Goal: Task Accomplishment & Management: Complete application form

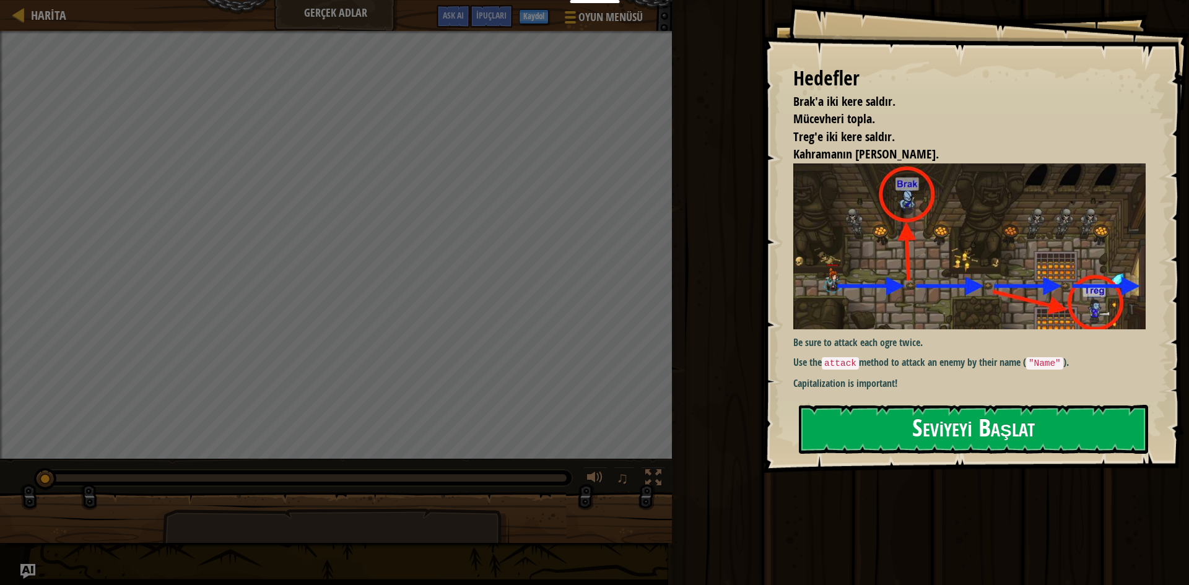
click at [1044, 443] on button "Seviyeyi Başlat" at bounding box center [973, 429] width 349 height 49
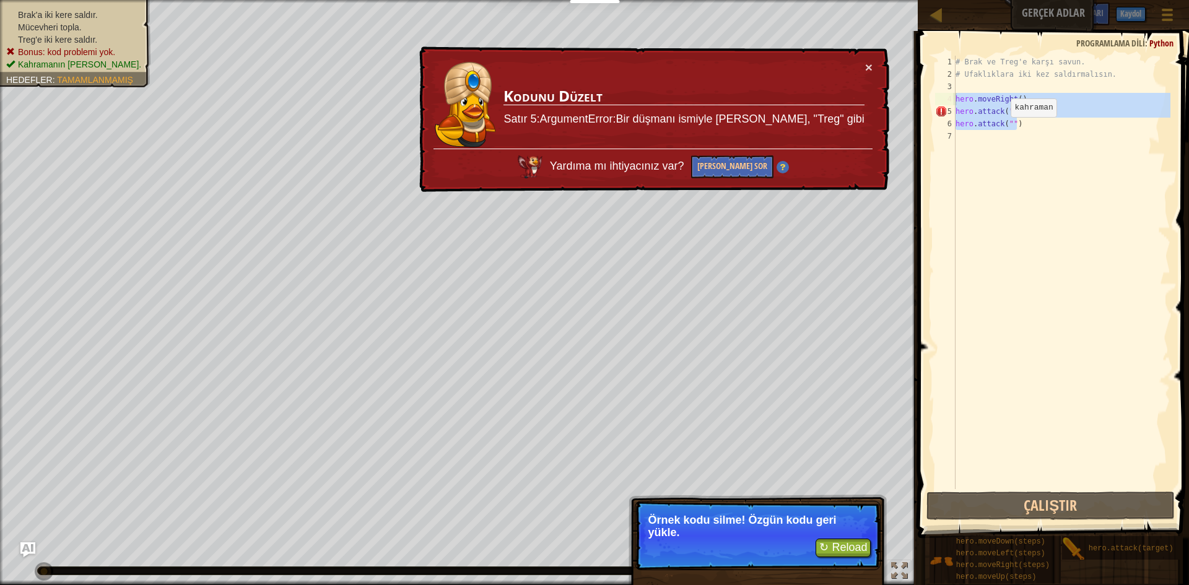
drag, startPoint x: 1028, startPoint y: 128, endPoint x: 947, endPoint y: 96, distance: 87.0
click at [947, 96] on div "1 2 3 4 5 6 7 # Brak ve Treg'e karşı savun. # Ufaklıklara iki kez saldırmalısın…" at bounding box center [1051, 272] width 238 height 433
click at [1035, 116] on div "# Brak ve Treg'e karşı savun. # Ufaklıklara iki kez saldırmalısın. hero . moveR…" at bounding box center [1061, 272] width 217 height 433
click at [1037, 128] on div "# Brak ve Treg'e karşı savun. # Ufaklıklara iki kez saldırmalısın. hero . moveR…" at bounding box center [1061, 285] width 217 height 458
click at [1031, 124] on div "# Brak ve Treg'e karşı savun. # Ufaklıklara iki kez saldırmalısın. hero . moveR…" at bounding box center [1061, 285] width 217 height 458
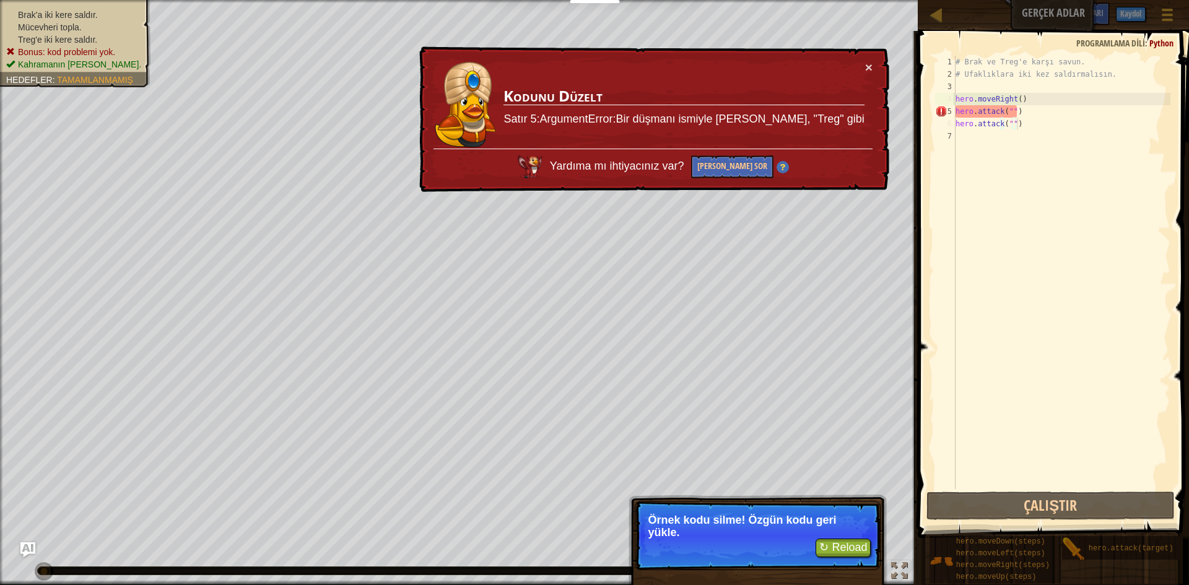
click at [1018, 123] on div "# Brak ve Treg'e karşı savun. # Ufaklıklara iki kez saldırmalısın. hero . moveR…" at bounding box center [1061, 285] width 217 height 458
click at [1011, 119] on div "# Brak ve Treg'e karşı savun. # Ufaklıklara iki kez saldırmalısın. hero . moveR…" at bounding box center [1061, 285] width 217 height 458
drag, startPoint x: 1011, startPoint y: 98, endPoint x: 1036, endPoint y: 121, distance: 33.3
click at [1012, 98] on div "# Brak ve Treg'e karşı savun. # Ufaklıklara iki kez saldırmalısın. hero . moveR…" at bounding box center [1061, 285] width 217 height 458
click at [1036, 117] on div "# Brak ve Treg'e karşı savun. # Ufaklıklara iki kez saldırmalısın. hero . moveR…" at bounding box center [1061, 285] width 217 height 458
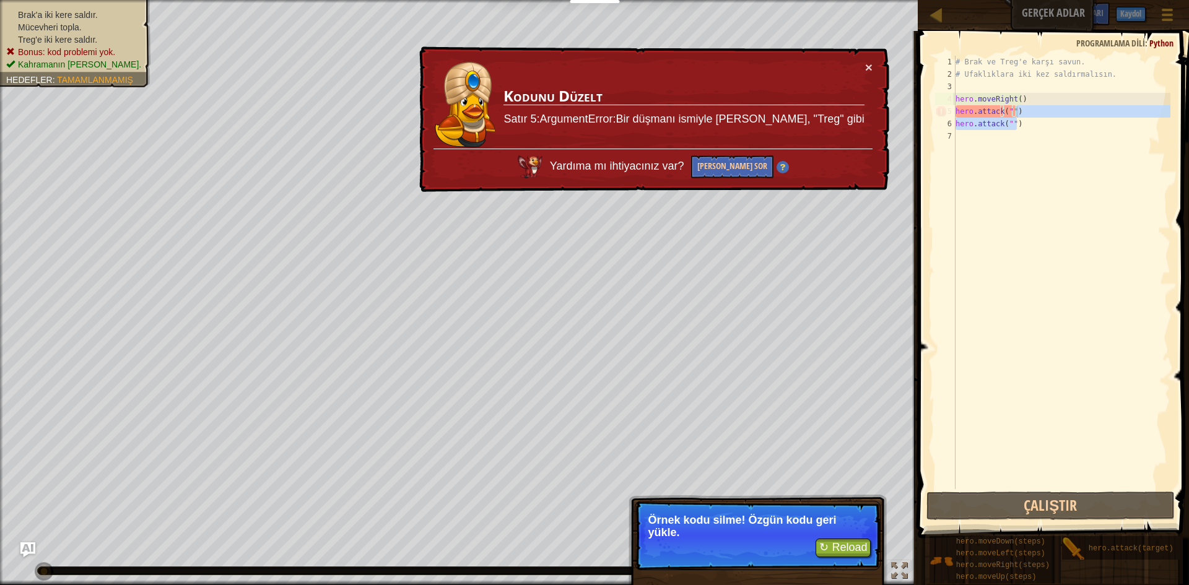
click at [1031, 111] on div "# Brak ve Treg'e karşı savun. # Ufaklıklara iki kez saldırmalısın. hero . moveR…" at bounding box center [1061, 272] width 217 height 433
click at [1016, 97] on div "# Brak ve Treg'e karşı savun. # Ufaklıklara iki kez saldırmalısın. hero . moveR…" at bounding box center [1061, 285] width 217 height 458
type textarea "hero.moveRight()"
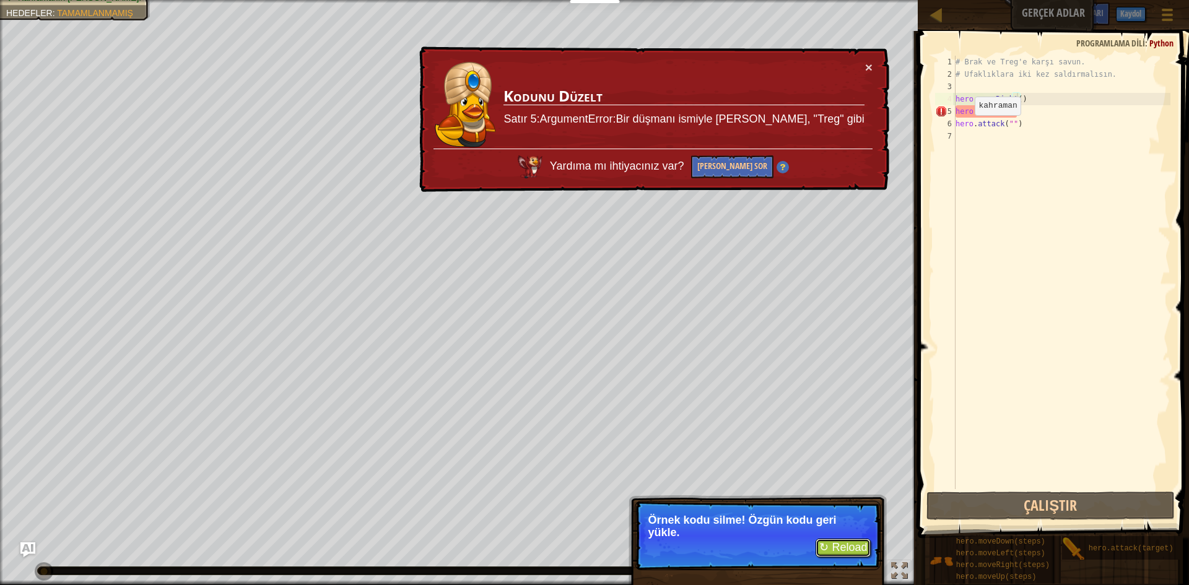
click at [855, 546] on button "↻ Reload" at bounding box center [842, 548] width 55 height 19
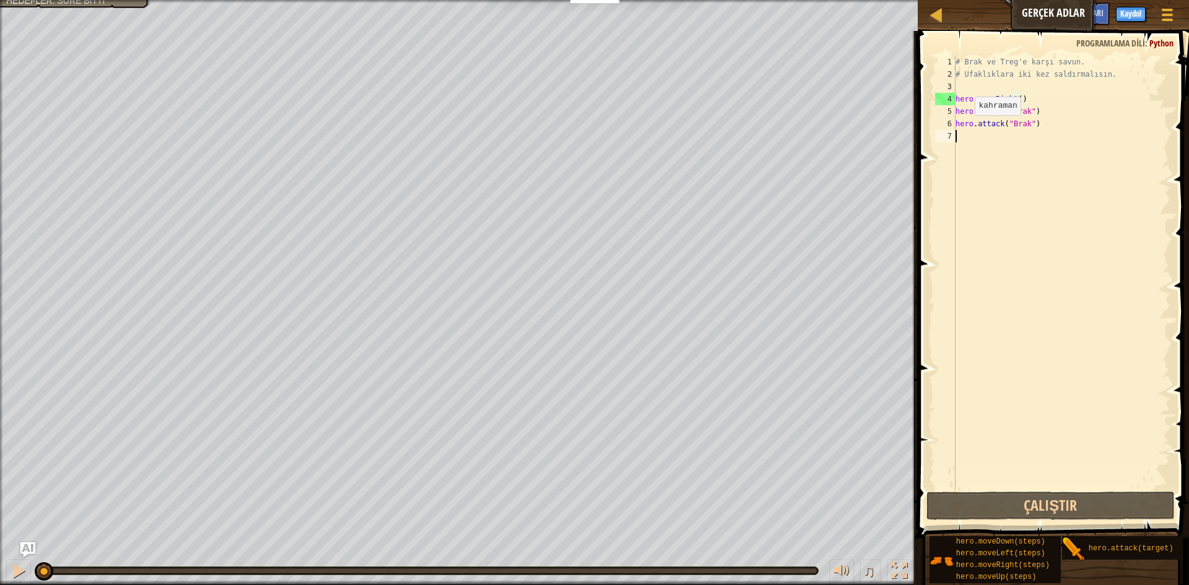
scroll to position [6, 0]
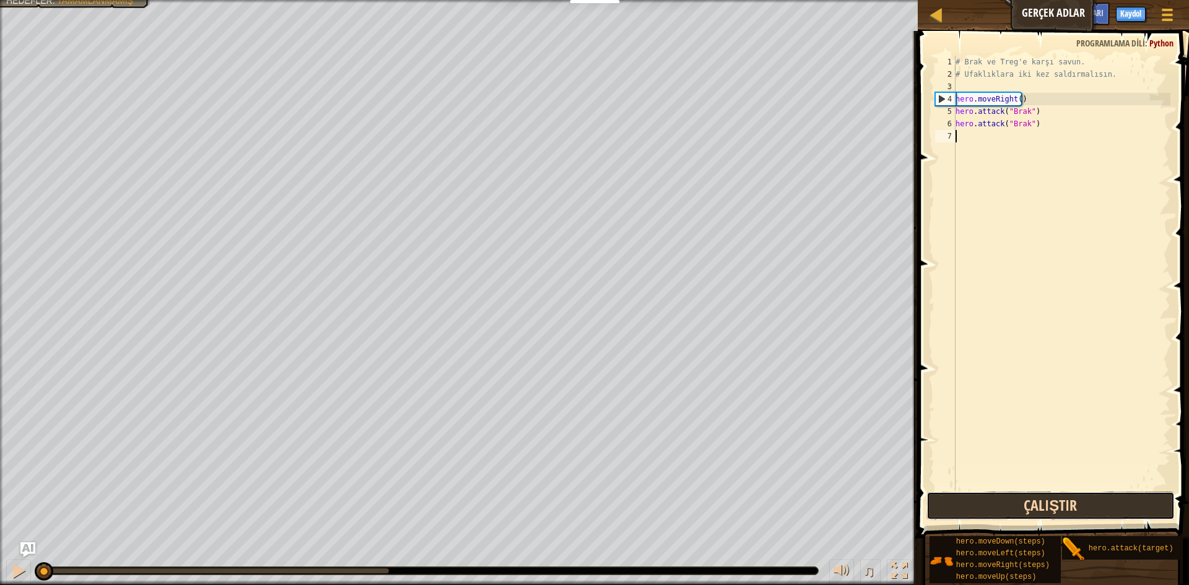
click at [1059, 501] on button "Çalıştır" at bounding box center [1050, 506] width 248 height 28
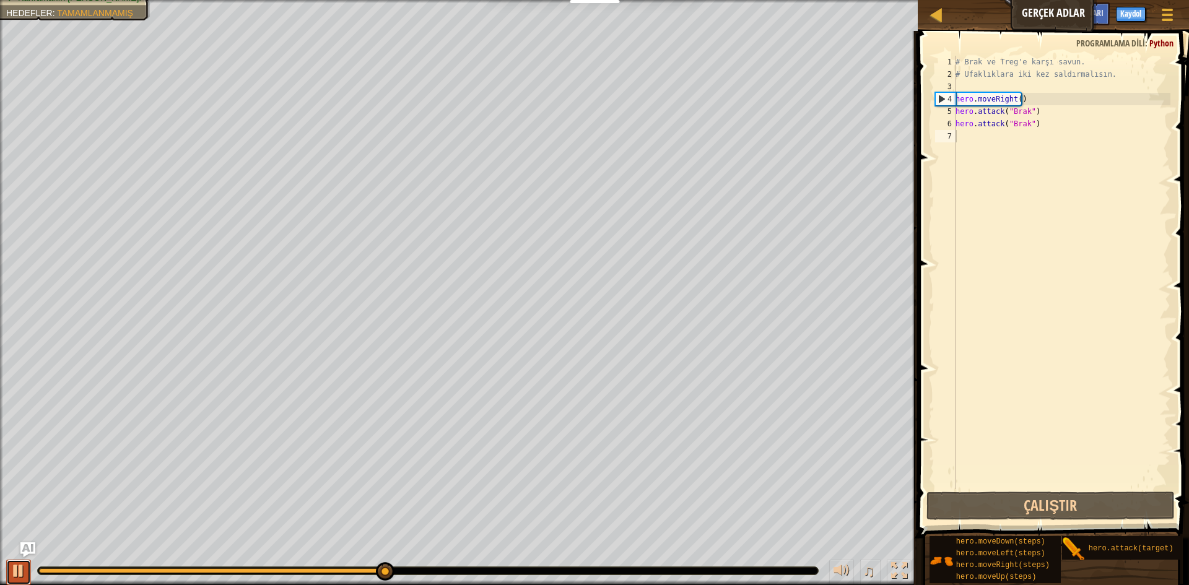
click at [21, 565] on button at bounding box center [18, 572] width 25 height 25
click at [13, 575] on div at bounding box center [19, 571] width 16 height 16
click at [11, 571] on div at bounding box center [19, 571] width 16 height 16
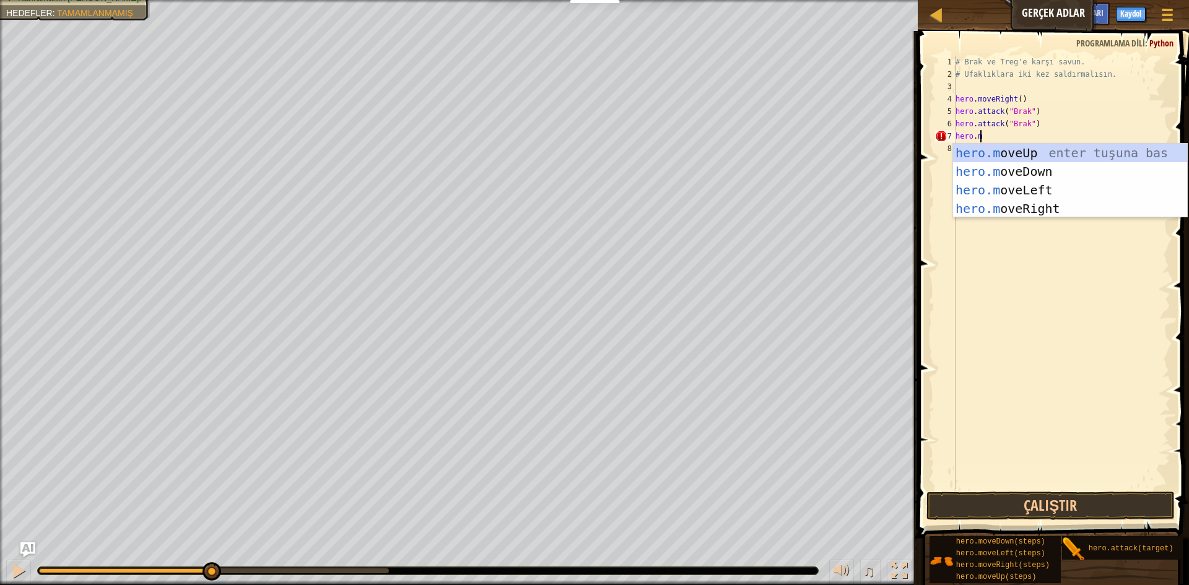
scroll to position [6, 2]
type textarea "hero.move"
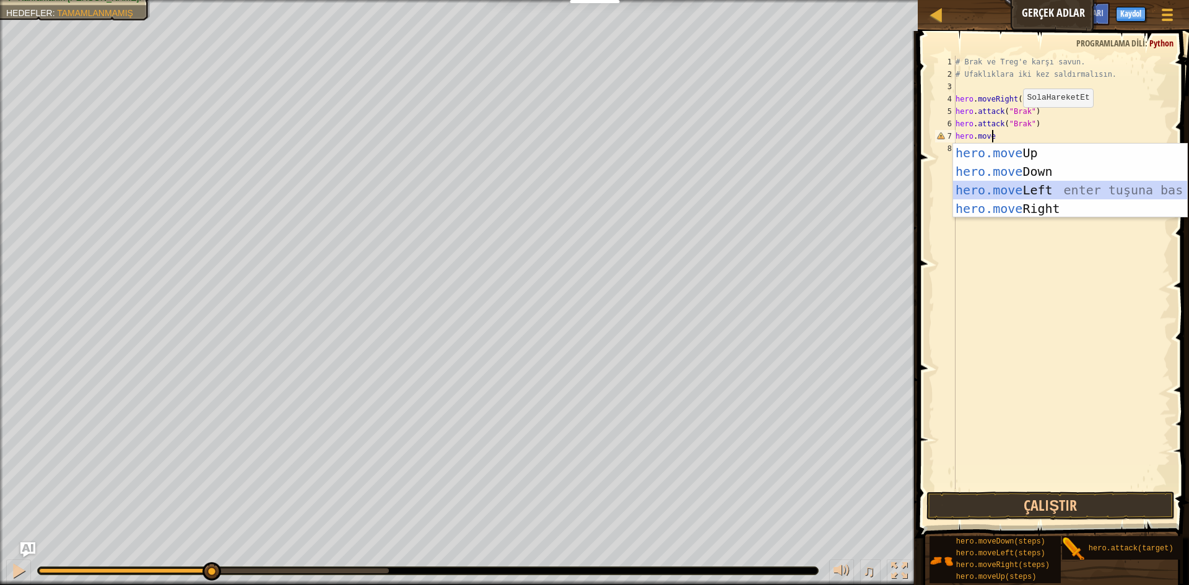
click at [1039, 189] on div "hero.move Up enter tuşuna bas hero.move Down enter tuşuna bas hero.move Left en…" at bounding box center [1070, 199] width 234 height 111
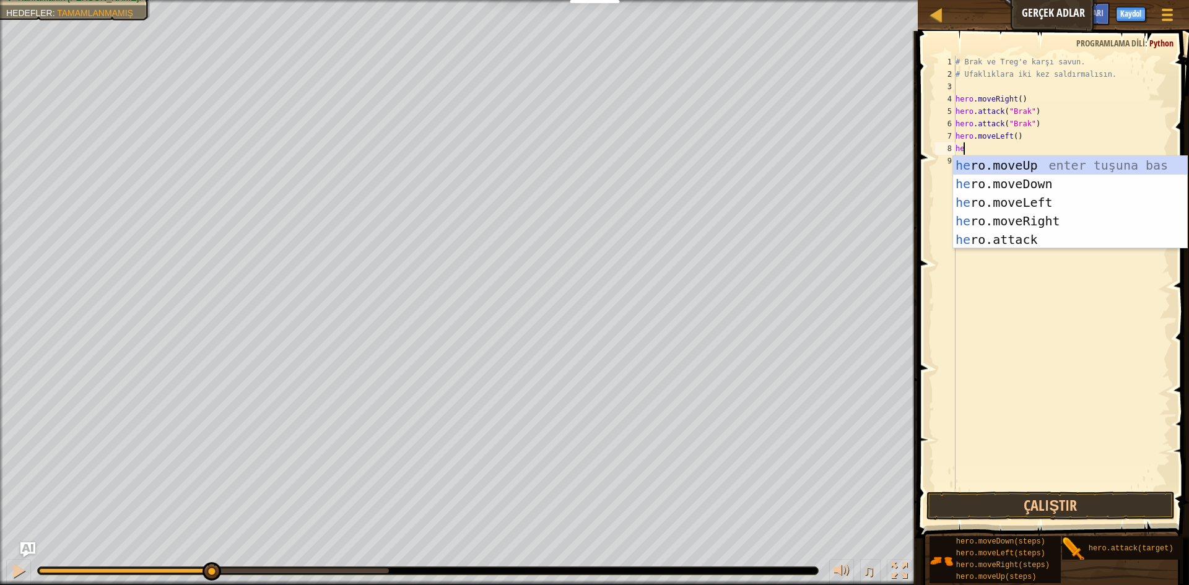
scroll to position [6, 1]
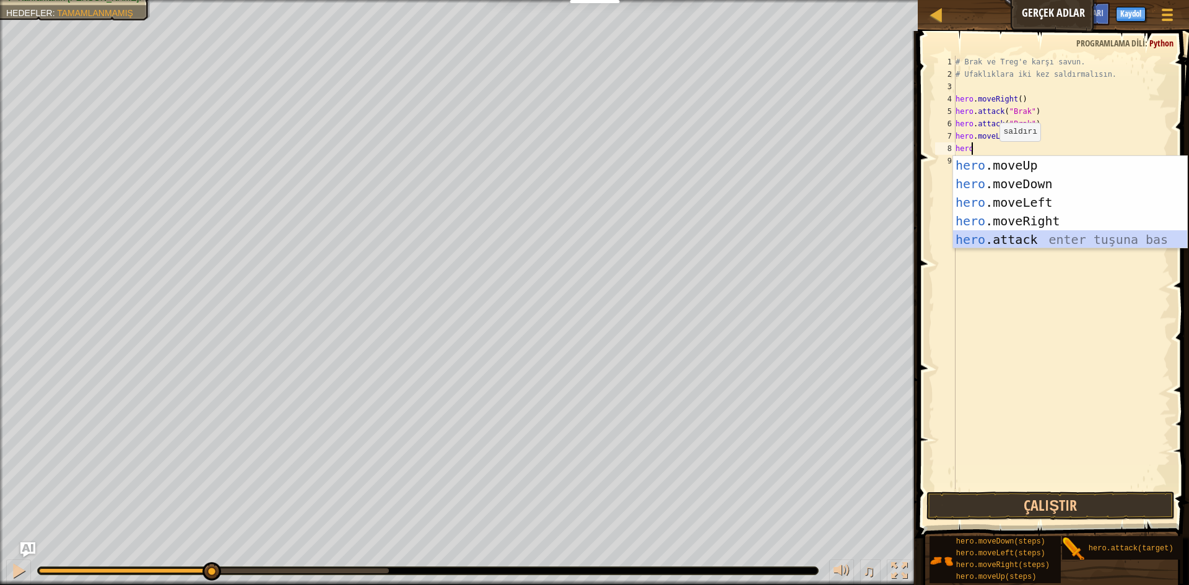
click at [992, 235] on div "hero .moveUp enter tuşuna bas hero .moveDown enter tuşuna bas hero .moveLeft en…" at bounding box center [1070, 221] width 234 height 130
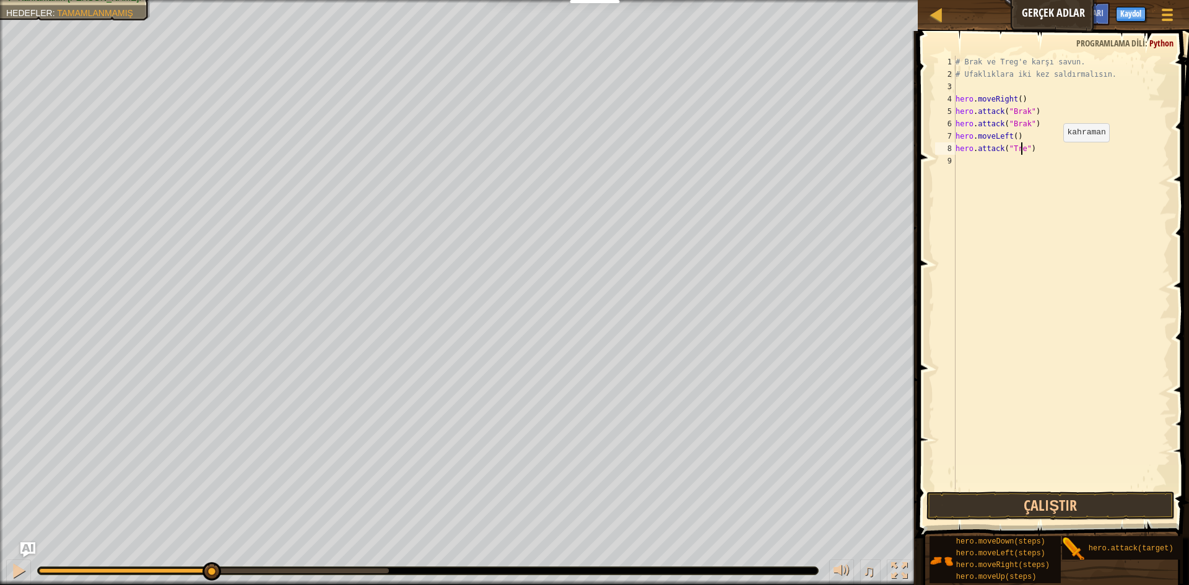
scroll to position [6, 6]
type textarea "hero.attack("Treg")"
click at [991, 167] on div "# Brak ve Treg'e karşı savun. # Ufaklıklara iki kez saldırmalısın. hero . moveR…" at bounding box center [1061, 285] width 217 height 458
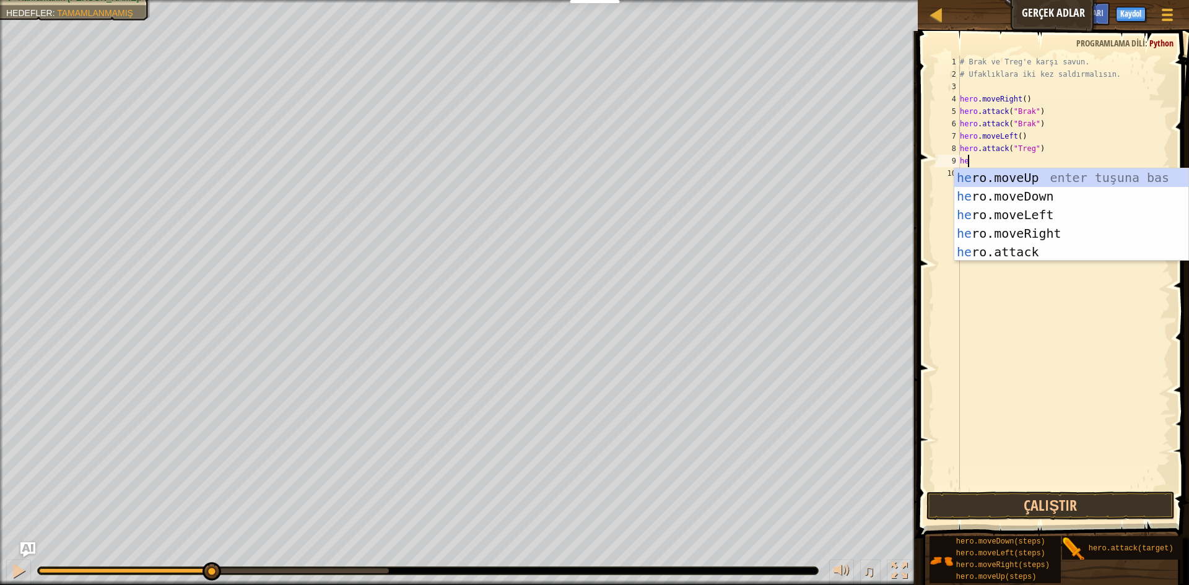
scroll to position [6, 1]
click at [1039, 251] on div "hero .moveUp enter tuşuna bas hero .moveDown enter tuşuna bas hero .moveLeft en…" at bounding box center [1071, 233] width 234 height 130
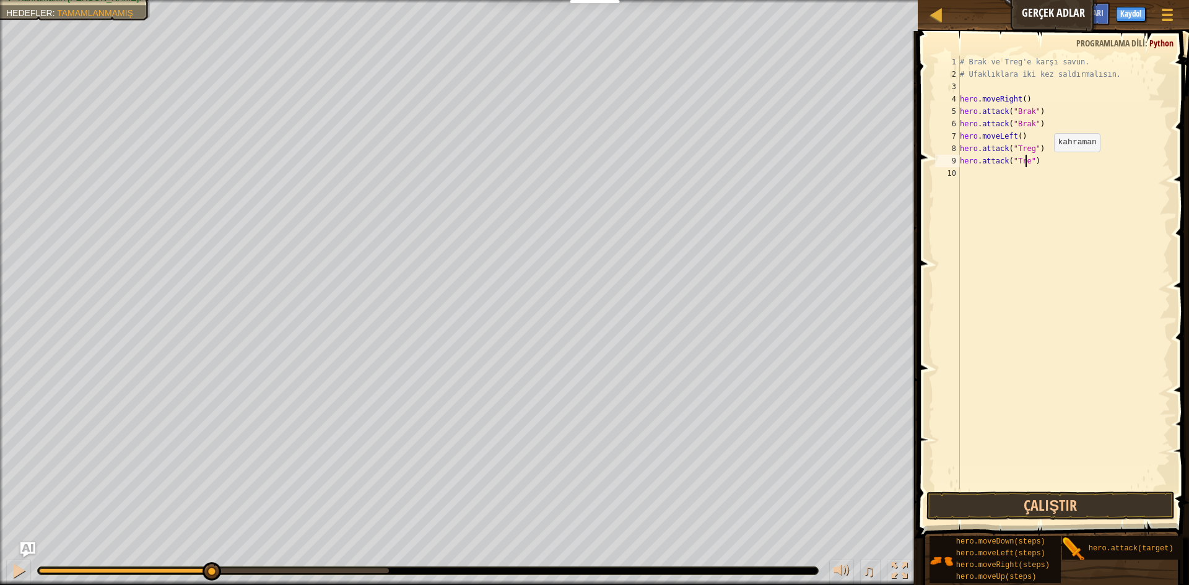
scroll to position [6, 6]
type textarea "hero.attack("Treg")"
click at [1081, 502] on button "Çalıştır" at bounding box center [1050, 506] width 248 height 28
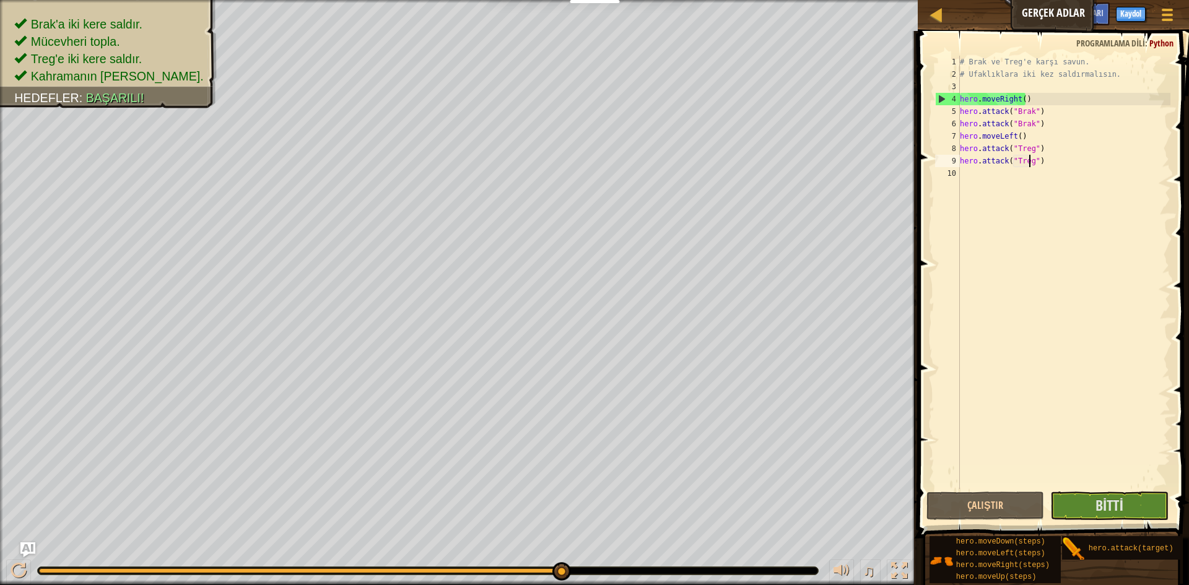
click at [1012, 197] on div "# Brak ve Treg'e karşı savun. # Ufaklıklara iki kez saldırmalısın. hero . moveR…" at bounding box center [1064, 285] width 214 height 458
click at [1139, 501] on button "Bitti" at bounding box center [1109, 506] width 118 height 28
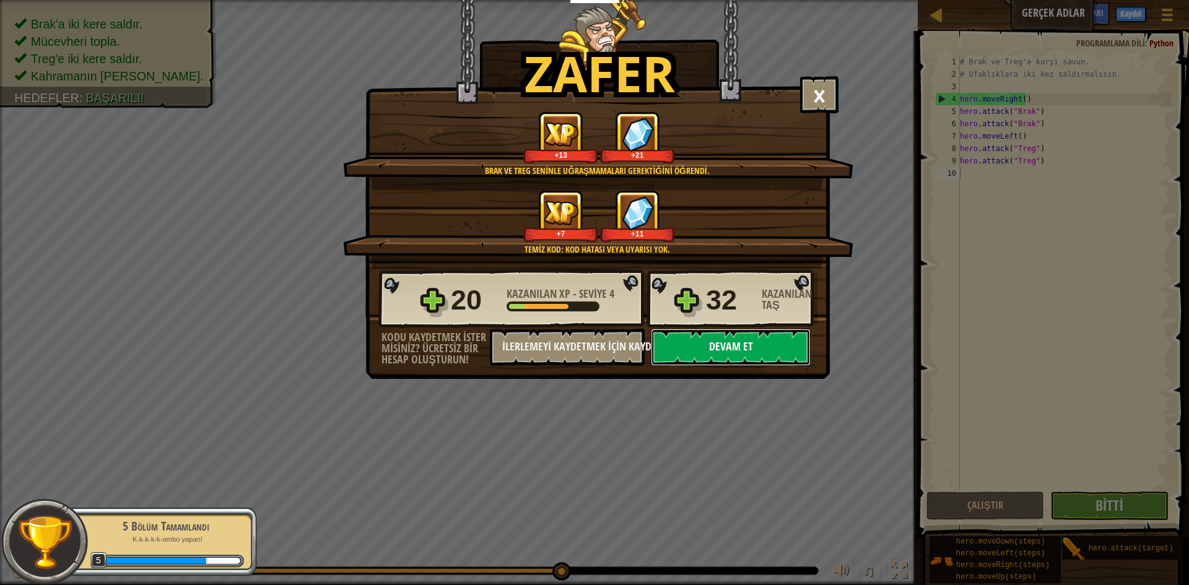
click at [713, 354] on button "Devam et" at bounding box center [731, 347] width 160 height 37
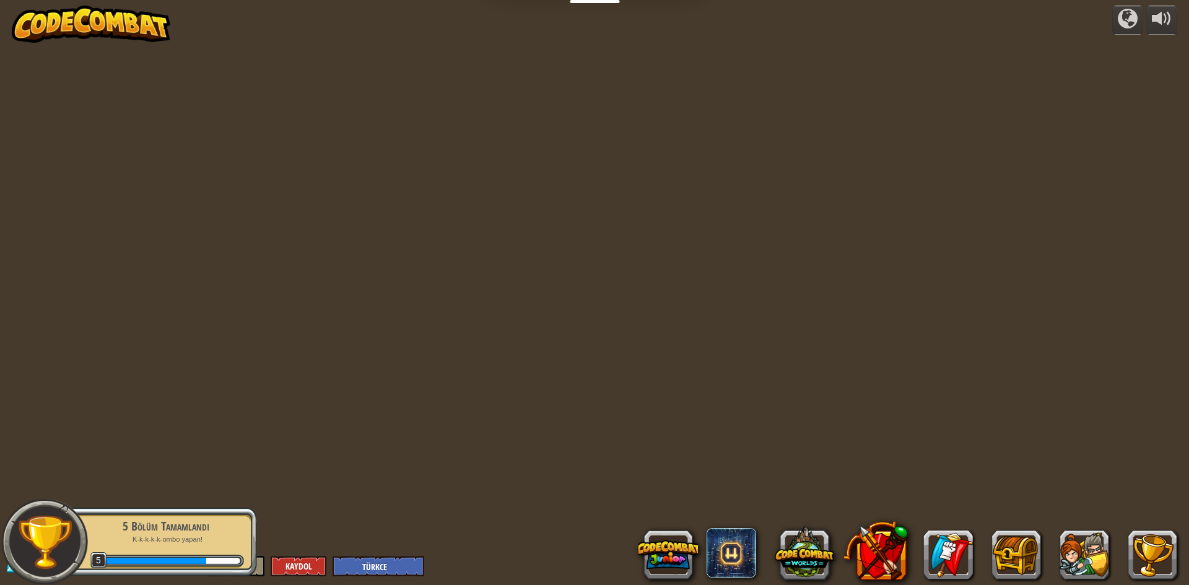
select select "tr"
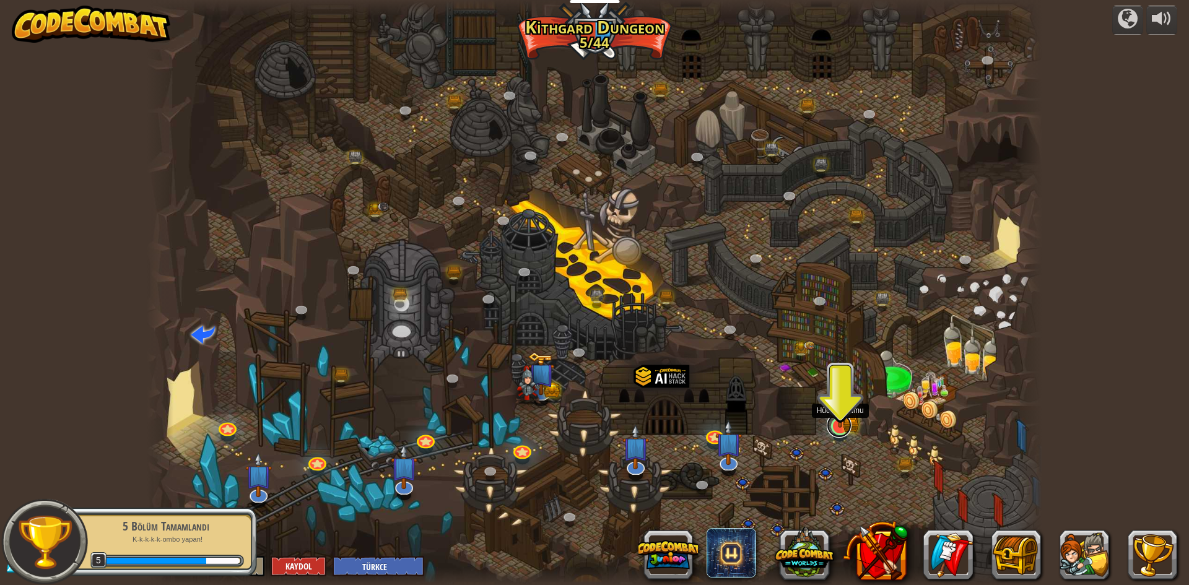
click at [843, 428] on link at bounding box center [838, 425] width 25 height 25
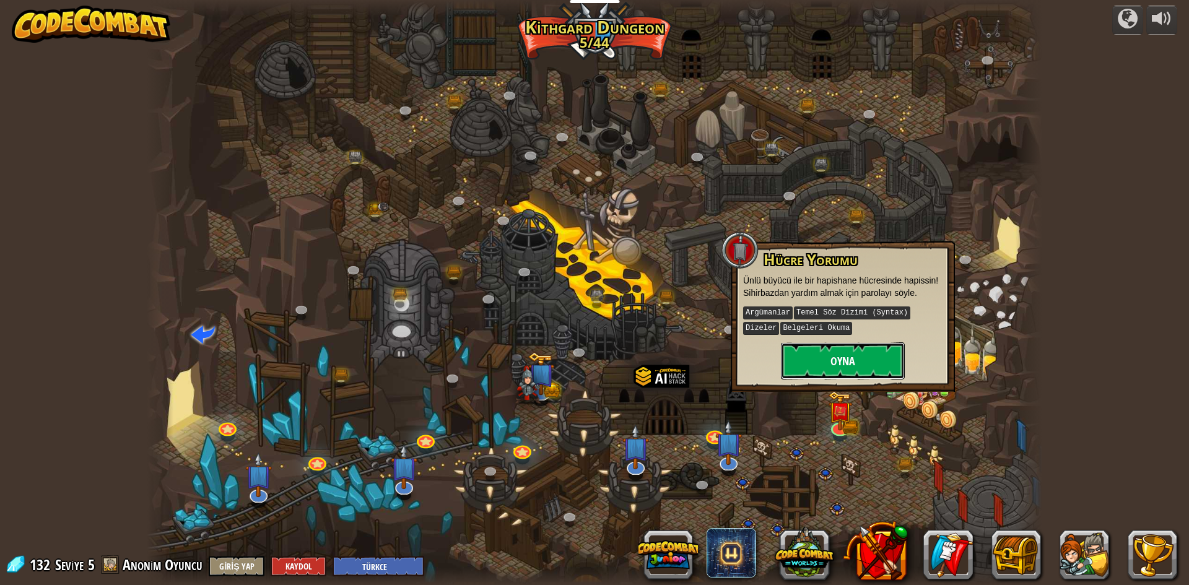
click at [843, 354] on button "Oyna" at bounding box center [843, 360] width 124 height 37
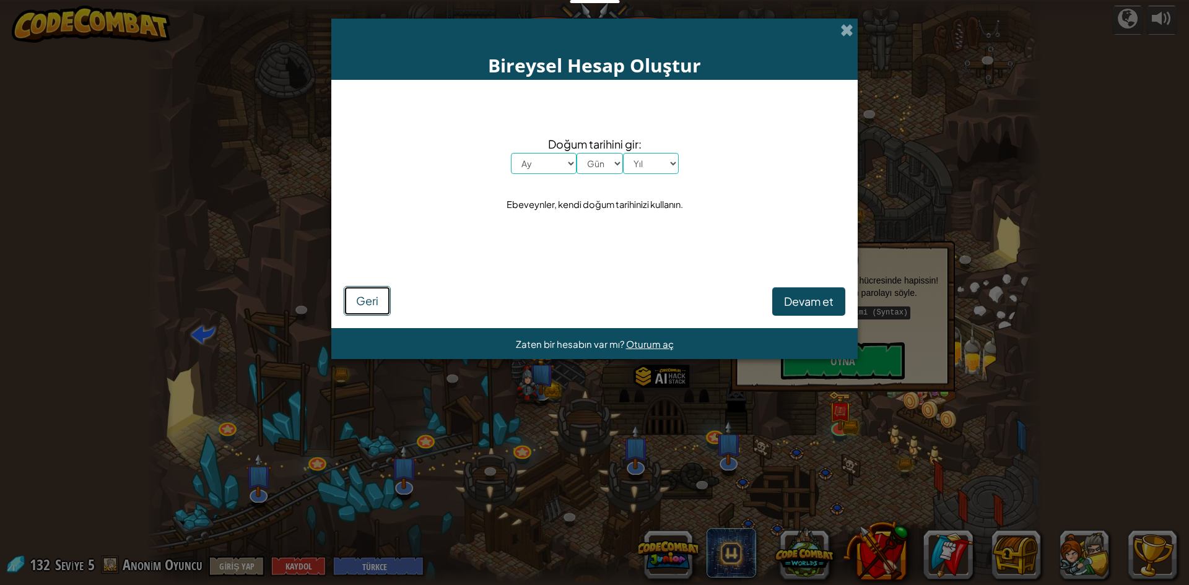
click at [355, 308] on button "Geri" at bounding box center [367, 301] width 47 height 30
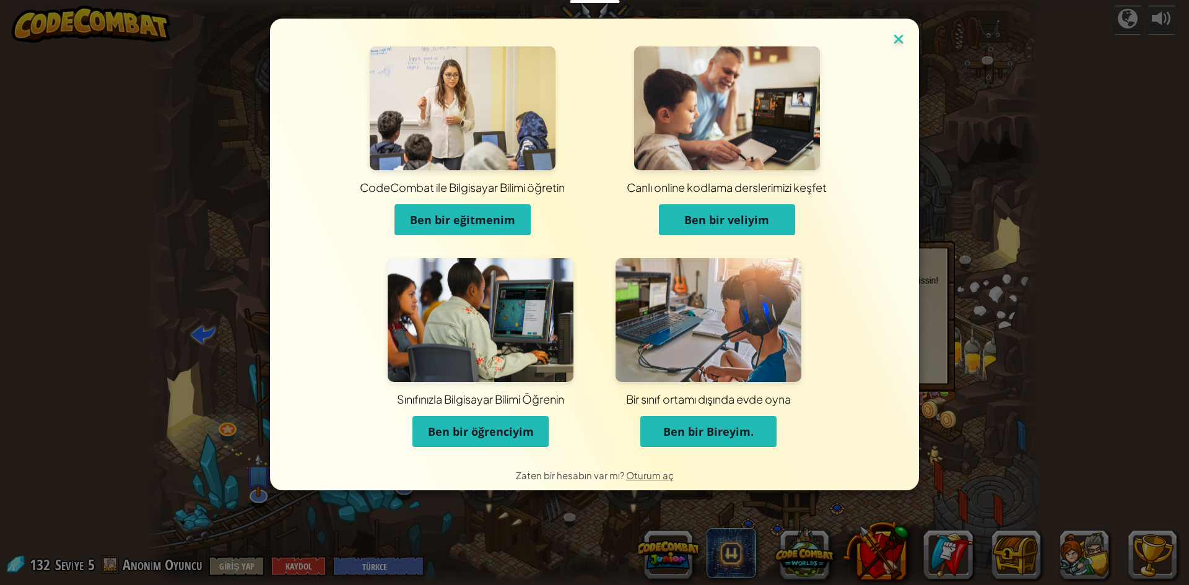
click at [899, 41] on img at bounding box center [898, 40] width 16 height 19
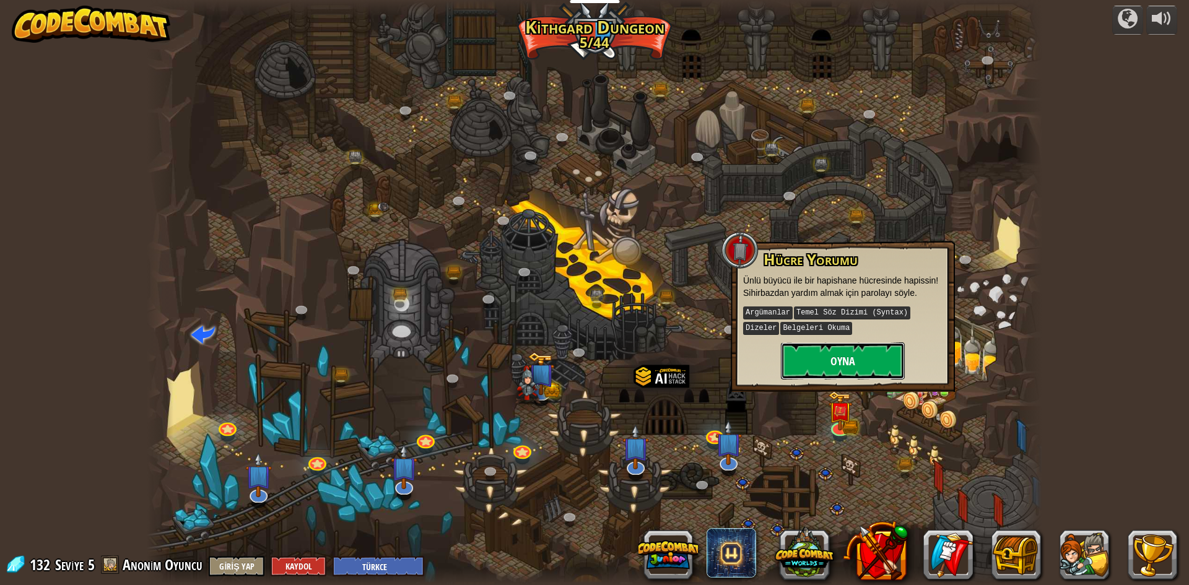
click at [827, 361] on button "Oyna" at bounding box center [843, 360] width 124 height 37
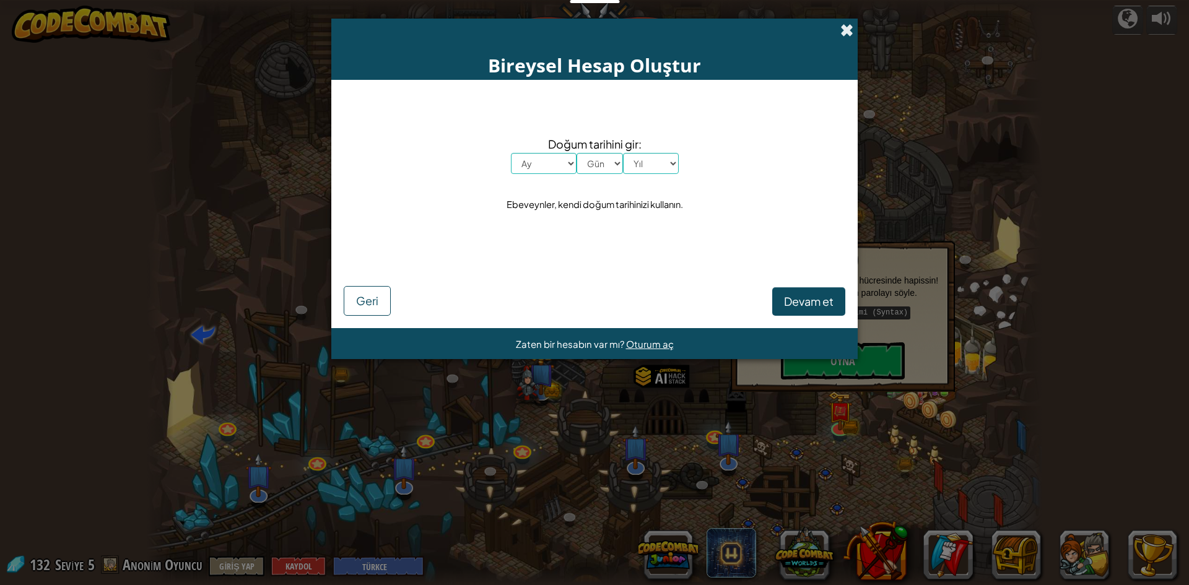
click at [847, 28] on span at bounding box center [846, 30] width 13 height 13
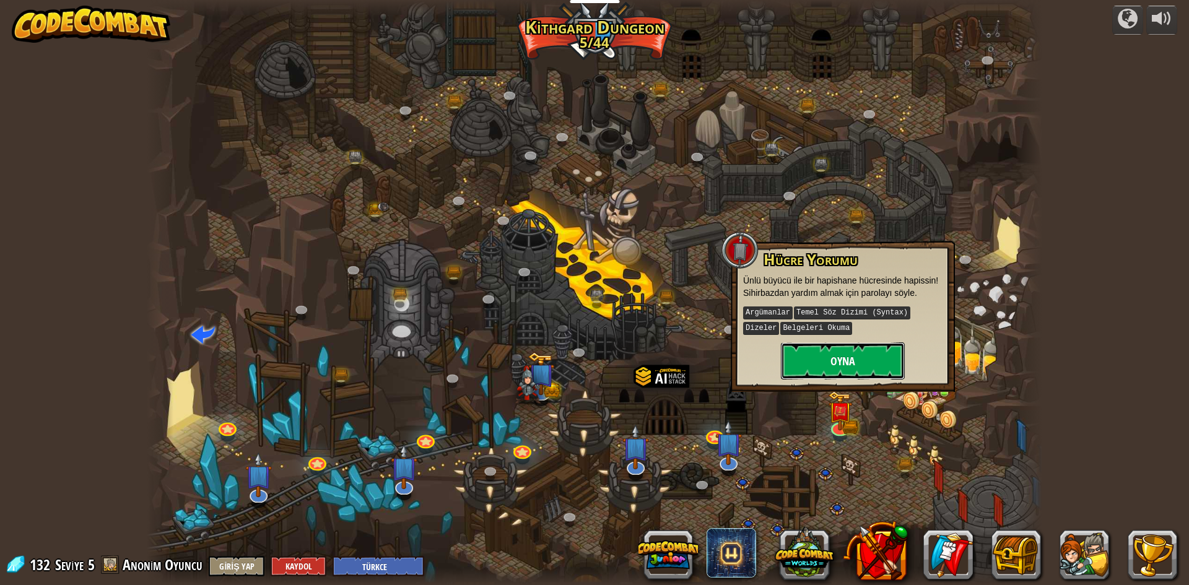
click at [846, 362] on button "Oyna" at bounding box center [843, 360] width 124 height 37
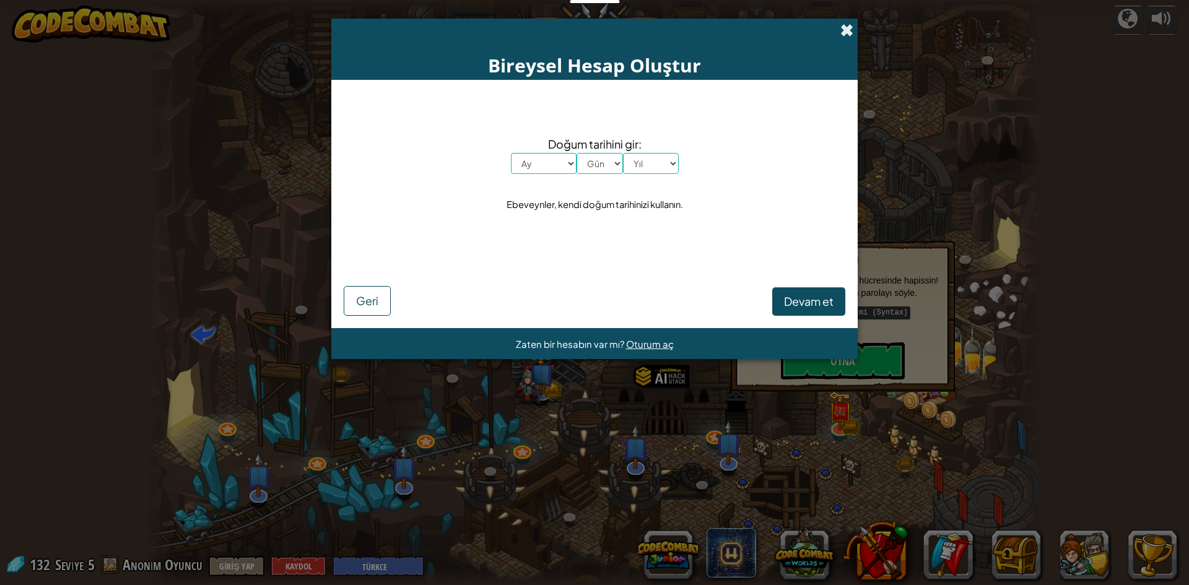
click at [852, 24] on div "Bireysel Hesap Oluştur Doğum tarihini gir: Ay [PERSON_NAME] Şubat Mart Nisan Ma…" at bounding box center [594, 292] width 1189 height 585
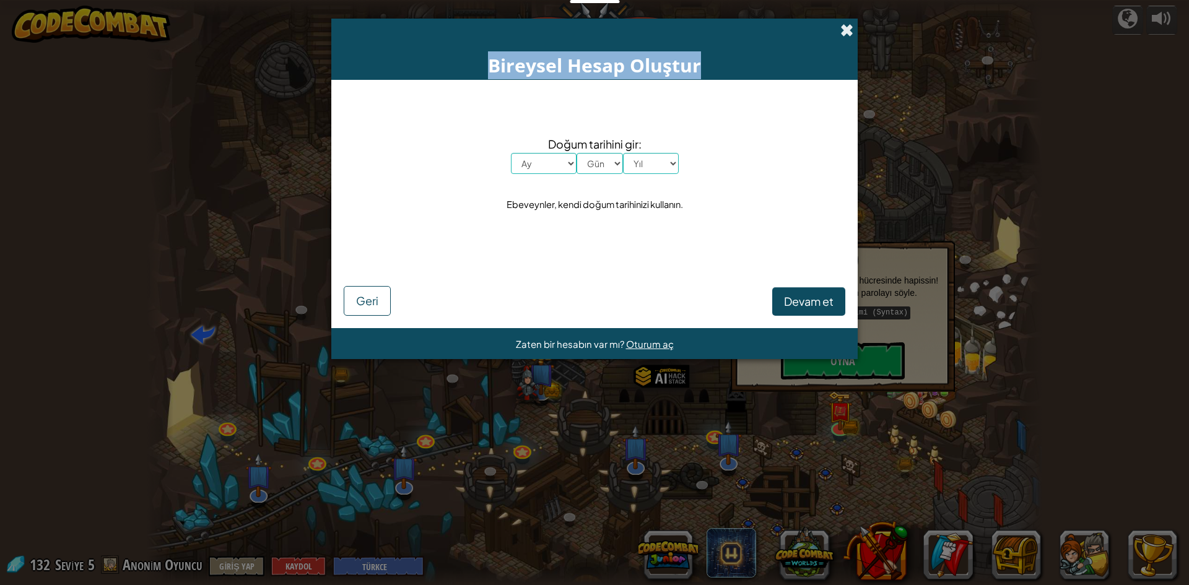
click at [851, 27] on span at bounding box center [846, 30] width 13 height 13
